Goal: Task Accomplishment & Management: Use online tool/utility

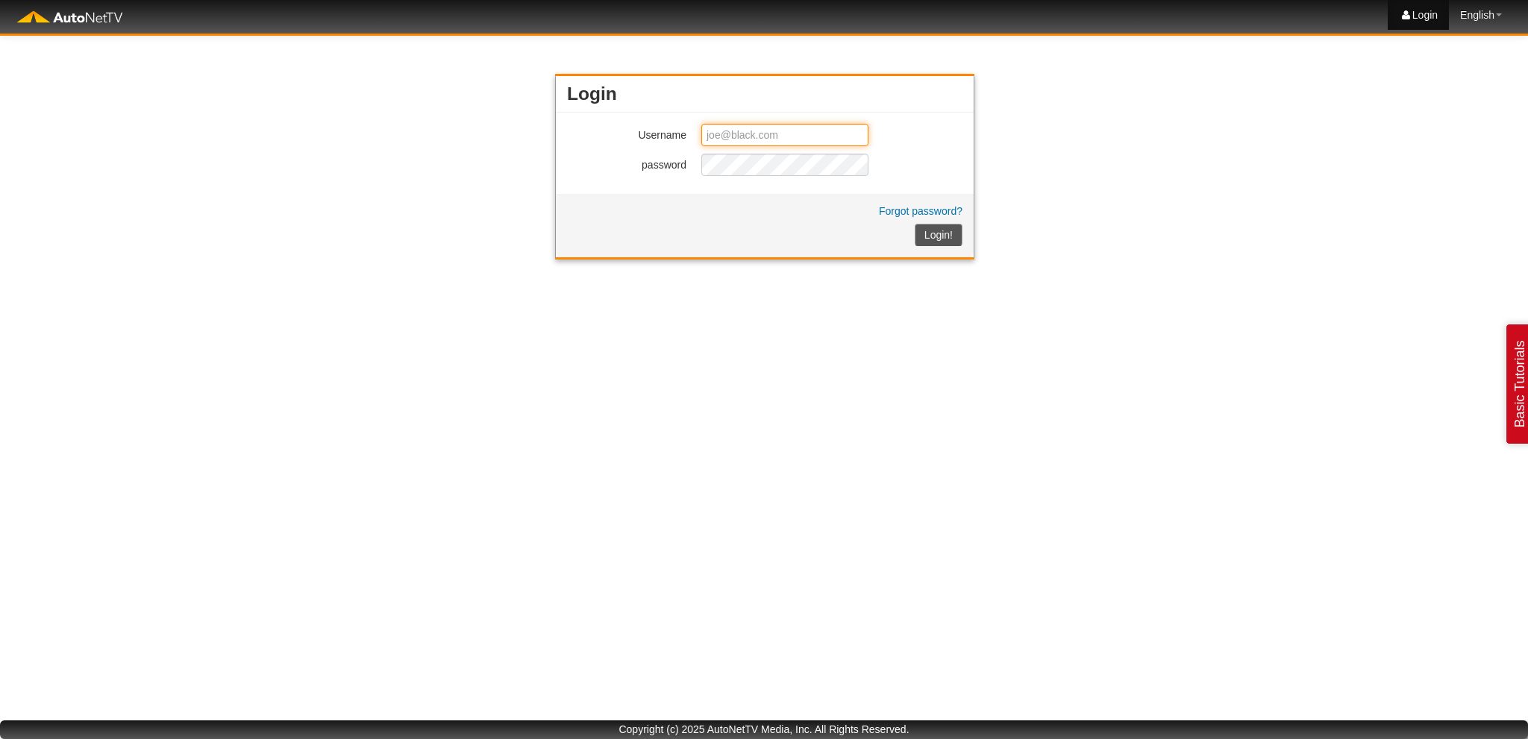
type input "[EMAIL_ADDRESS][DOMAIN_NAME]"
click at [942, 241] on span "Forgot password? Login!" at bounding box center [921, 226] width 84 height 40
click at [943, 234] on button "Login!" at bounding box center [939, 235] width 48 height 22
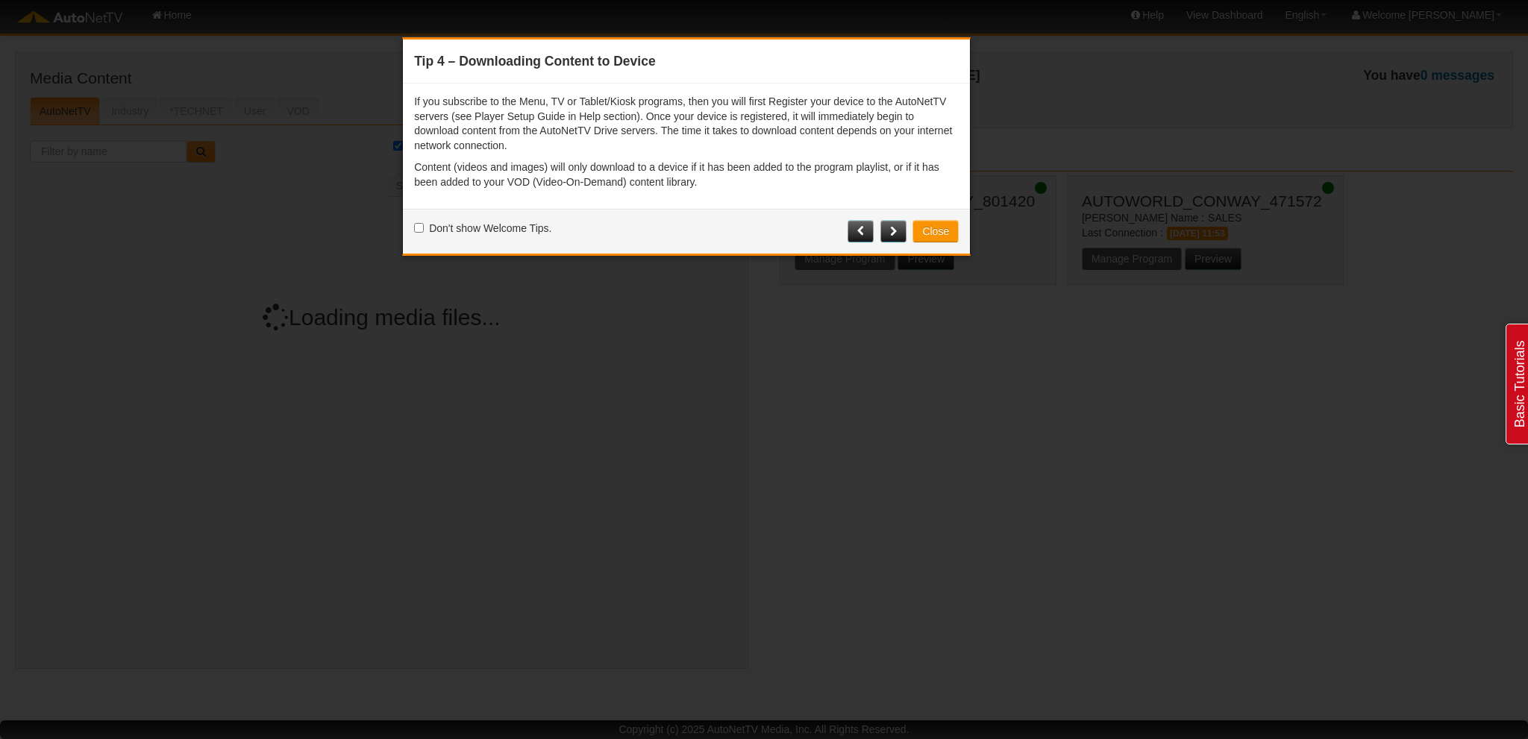
click at [937, 229] on button "Close" at bounding box center [936, 231] width 46 height 22
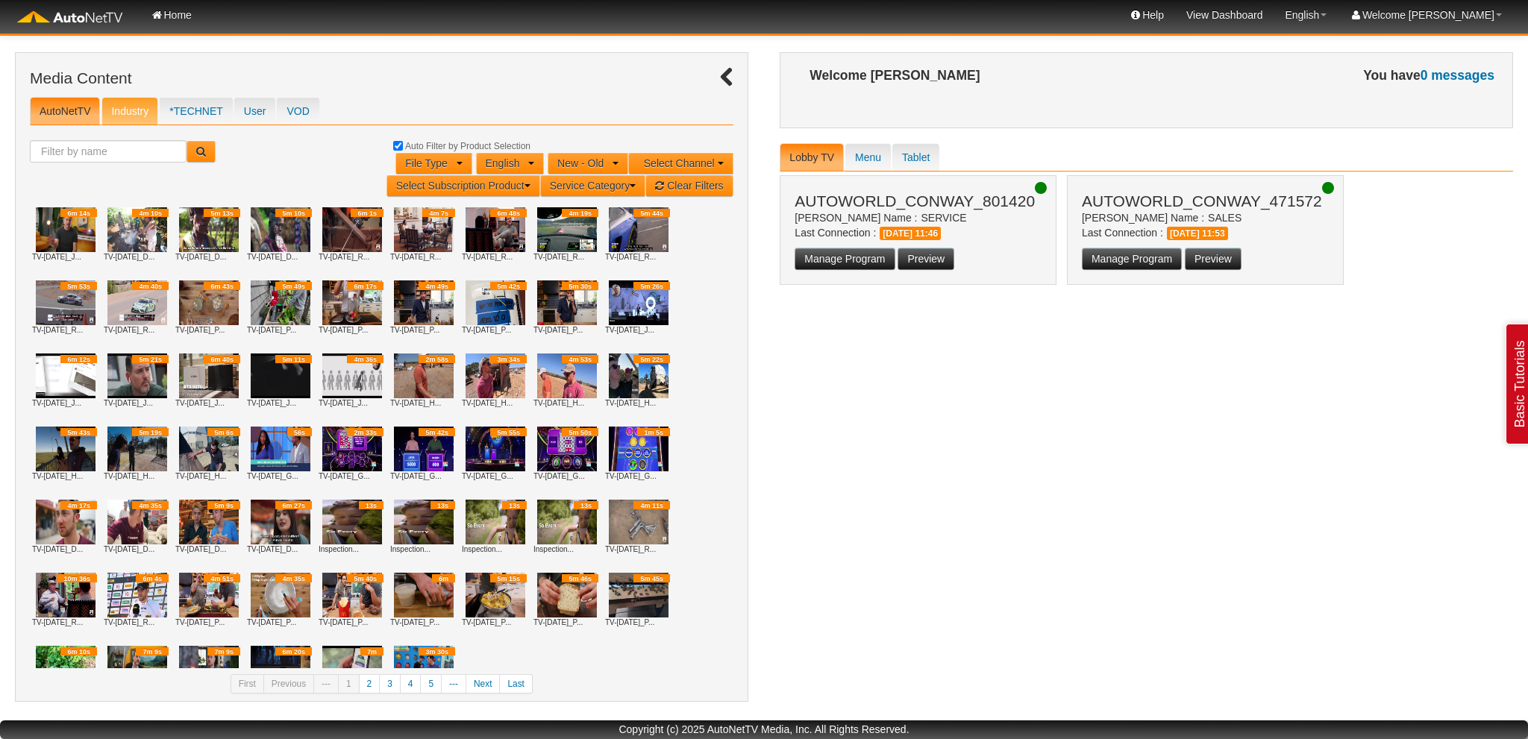
click at [134, 113] on link "Industry" at bounding box center [129, 111] width 57 height 28
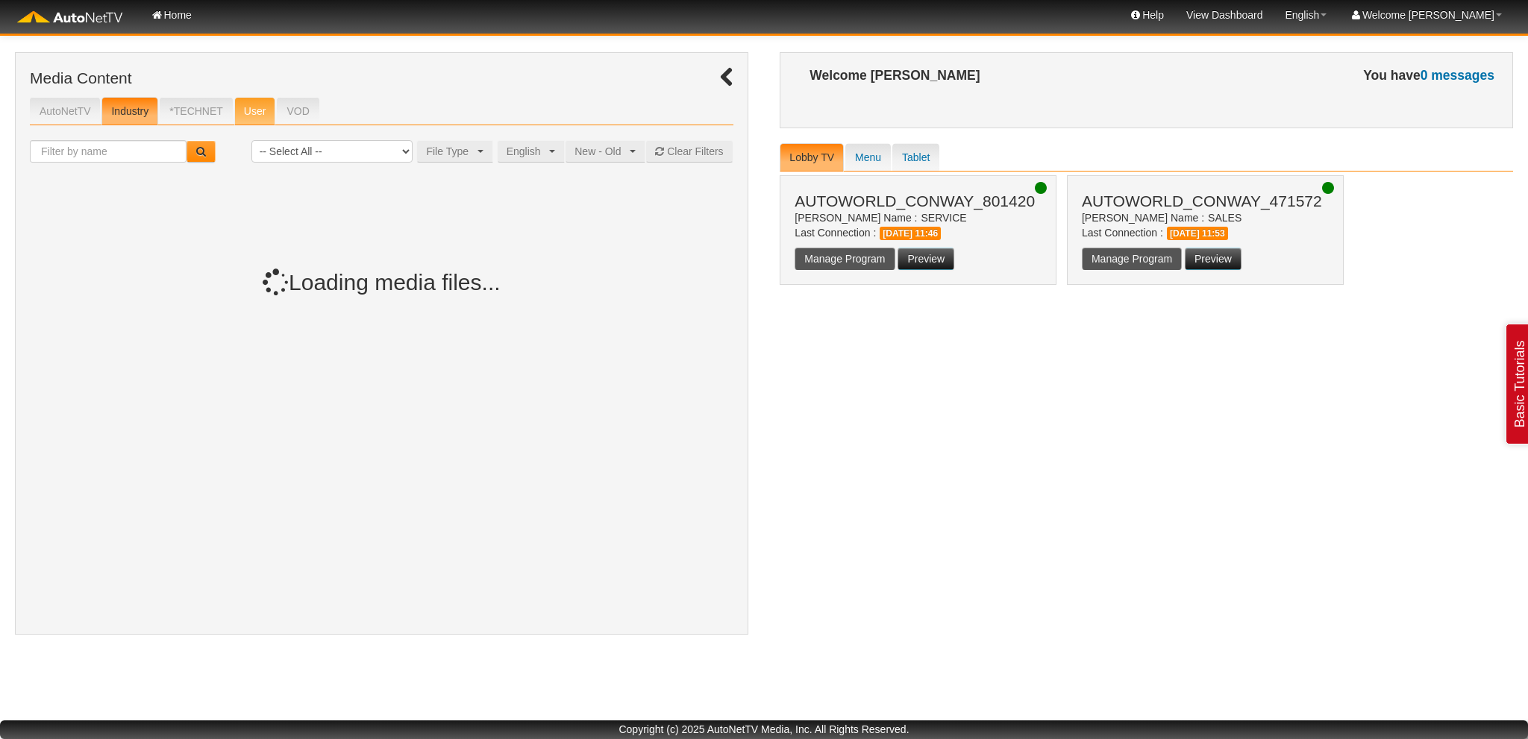
click at [245, 115] on link "User" at bounding box center [255, 111] width 42 height 28
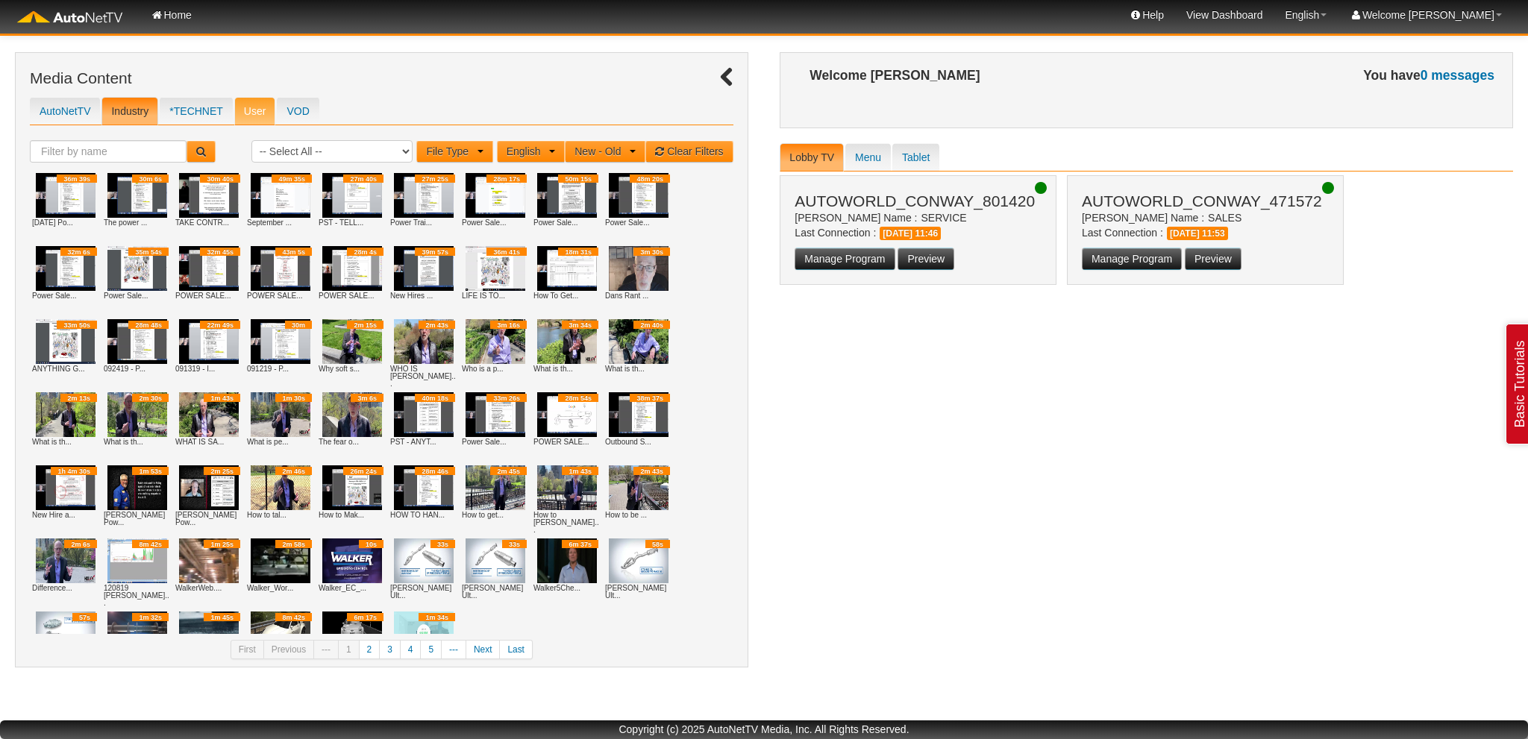
click at [254, 104] on link "User" at bounding box center [255, 111] width 42 height 28
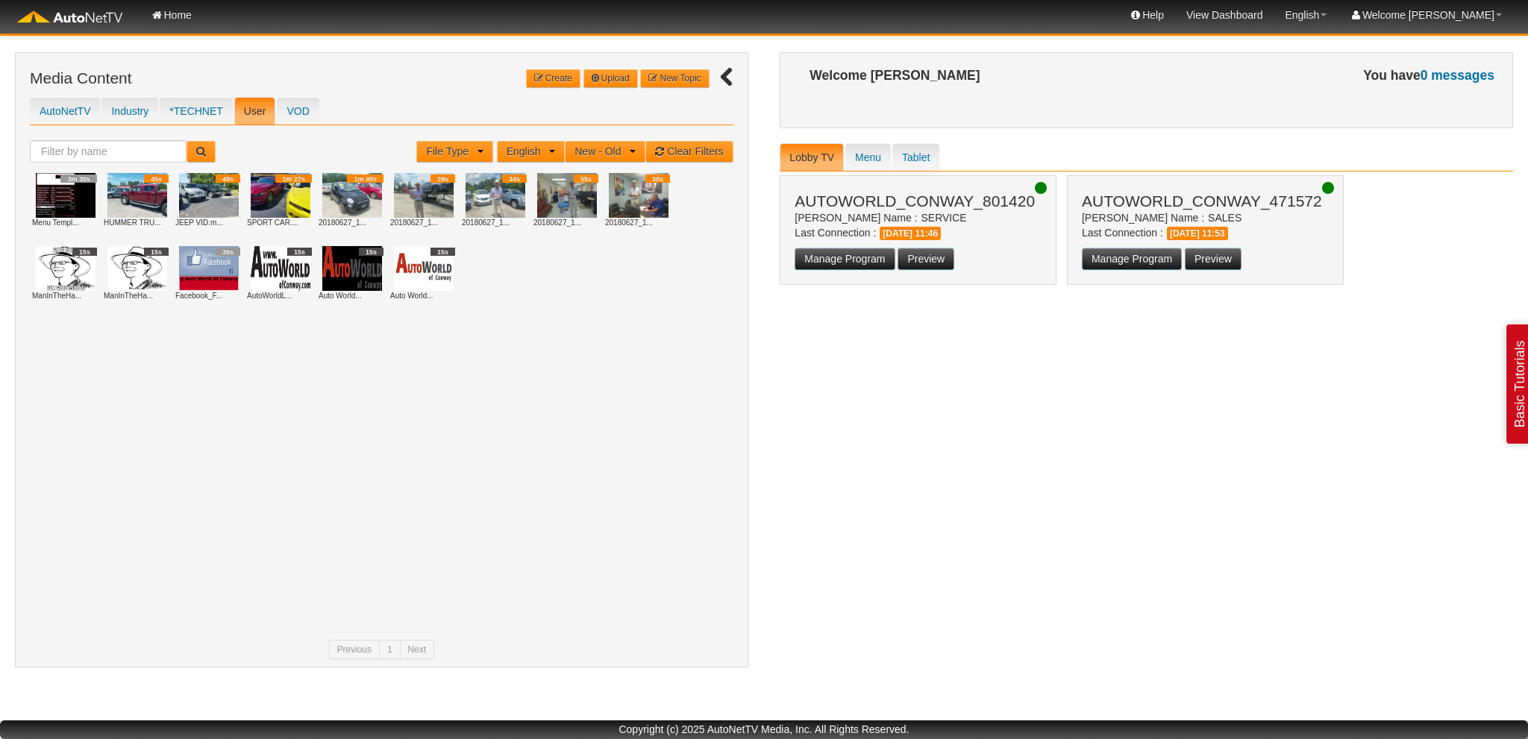
click at [131, 184] on img at bounding box center [137, 195] width 60 height 45
click at [146, 193] on img at bounding box center [137, 195] width 60 height 45
click at [629, 84] on li "Upload" at bounding box center [610, 78] width 54 height 19
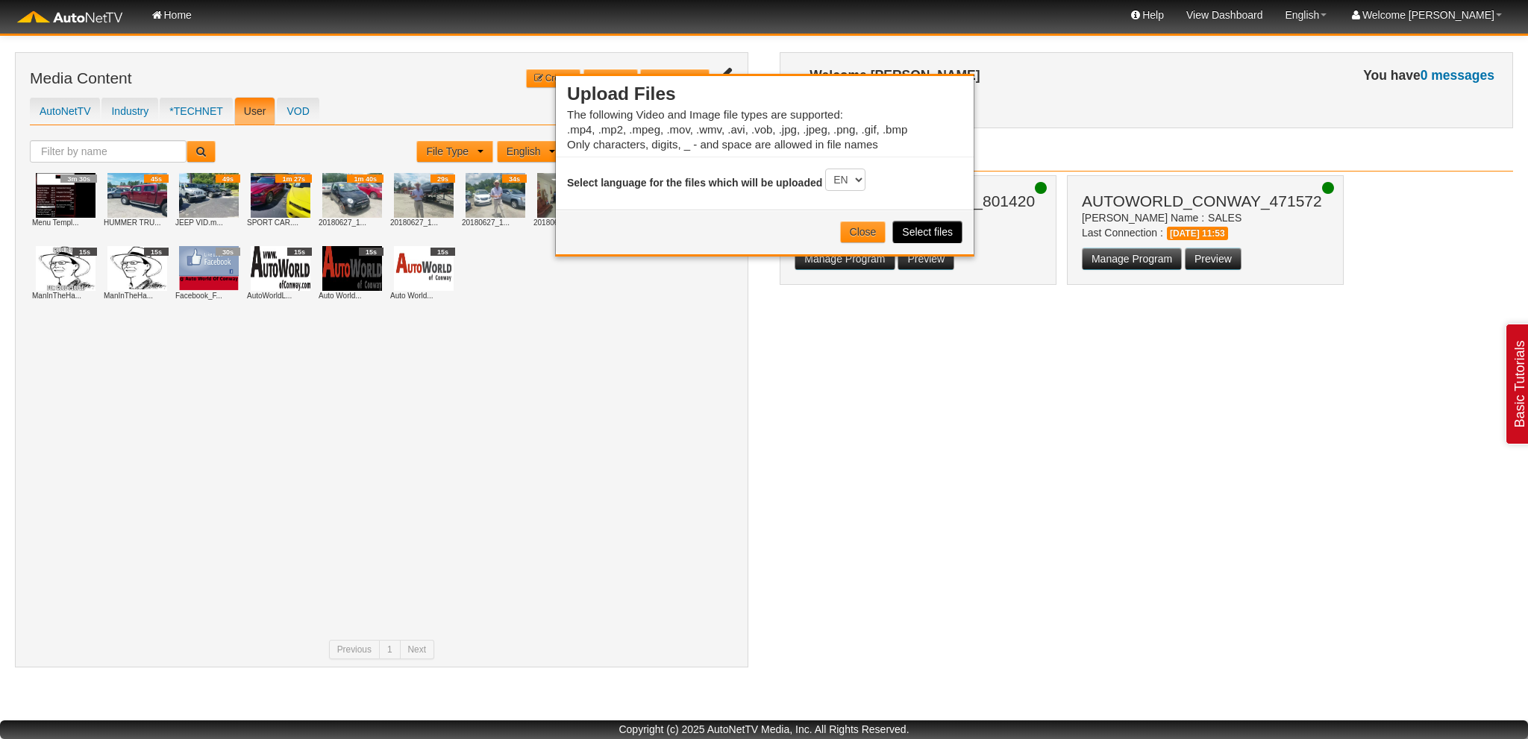
click at [919, 235] on button "Select files" at bounding box center [927, 232] width 70 height 22
click at [876, 234] on button "Close" at bounding box center [863, 232] width 46 height 22
